Goal: Task Accomplishment & Management: Use online tool/utility

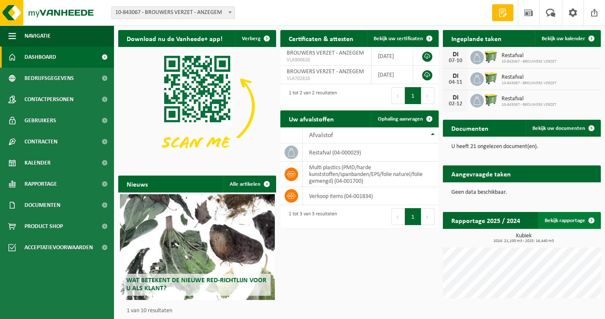
click at [567, 218] on link "Bekijk rapportage" at bounding box center [569, 220] width 62 height 17
click at [572, 127] on span "Bekijk uw documenten" at bounding box center [559, 127] width 53 height 5
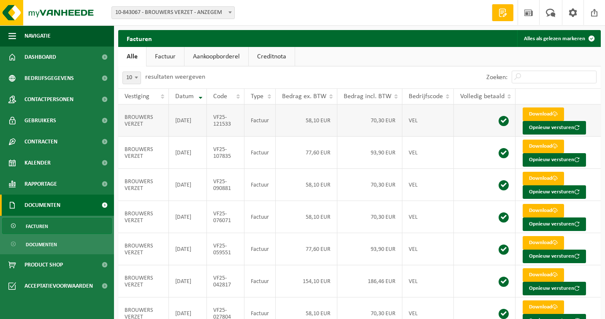
click at [219, 121] on td "VF25-121533" at bounding box center [226, 120] width 38 height 32
click at [18, 35] on button "Navigatie" at bounding box center [57, 35] width 114 height 21
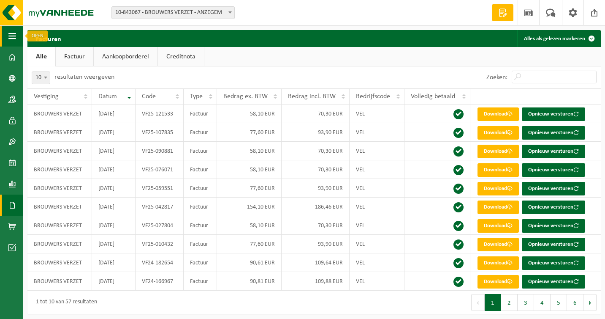
click at [15, 36] on span "button" at bounding box center [12, 35] width 8 height 21
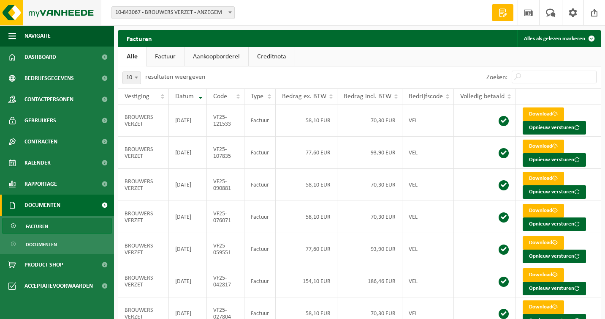
click at [11, 13] on img at bounding box center [50, 12] width 101 height 25
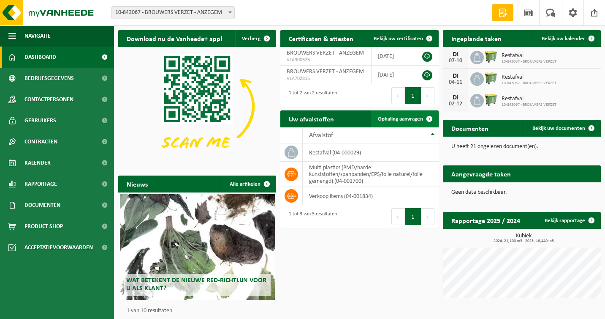
click at [409, 120] on span "Ophaling aanvragen" at bounding box center [400, 118] width 45 height 5
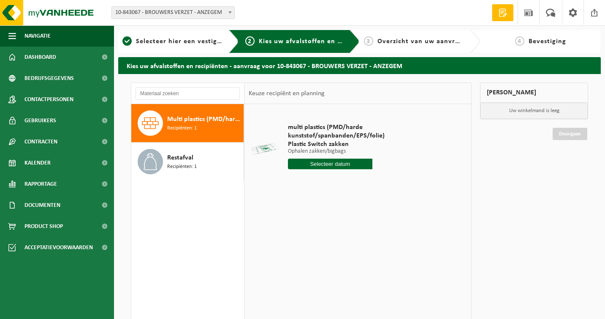
click at [333, 164] on input "text" at bounding box center [330, 163] width 85 height 11
click at [326, 240] on div "15" at bounding box center [325, 239] width 15 height 14
type input "Van 2025-10-15"
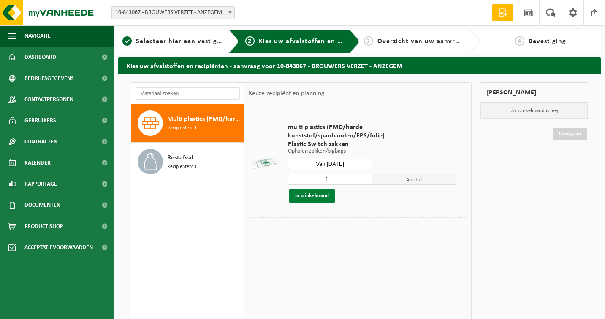
click at [323, 195] on button "In winkelmand" at bounding box center [312, 196] width 46 height 14
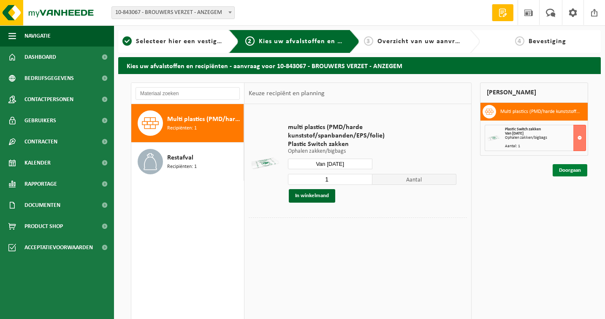
click at [573, 171] on link "Doorgaan" at bounding box center [570, 170] width 35 height 12
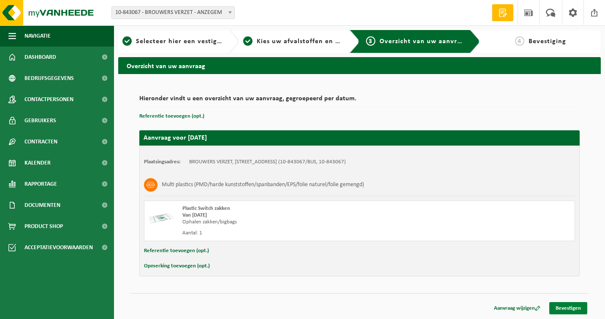
click at [565, 310] on link "Bevestigen" at bounding box center [569, 308] width 38 height 12
